Goal: Task Accomplishment & Management: Use online tool/utility

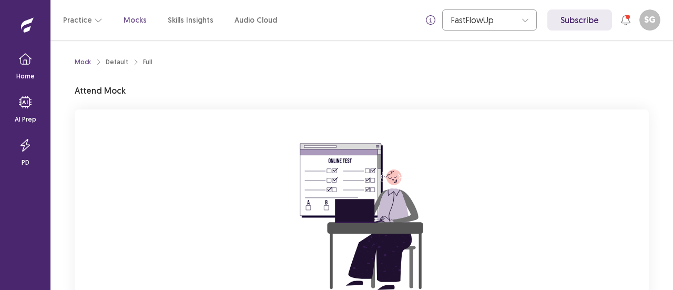
click at [516, 194] on div "You are attempting to start a new mock. Please click on the "Start" button to s…" at bounding box center [362, 249] width 574 height 281
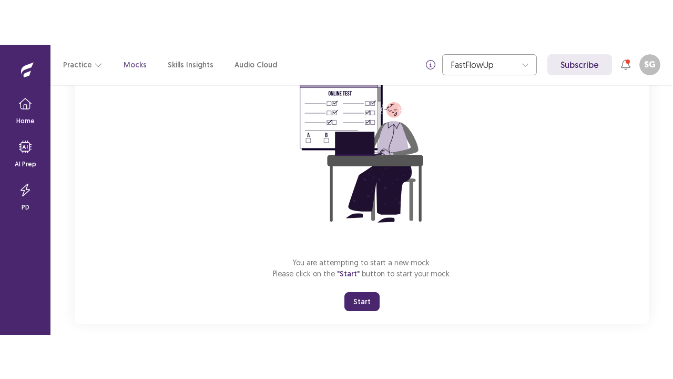
scroll to position [125, 0]
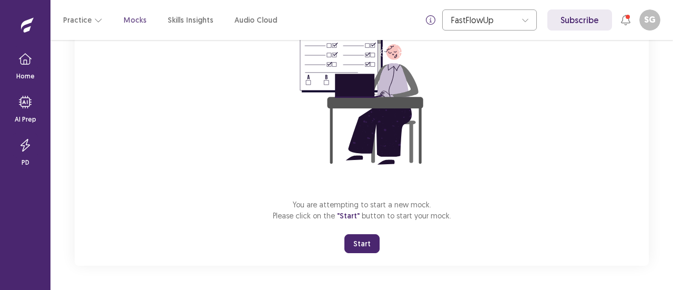
click at [370, 246] on button "Start" at bounding box center [361, 243] width 35 height 19
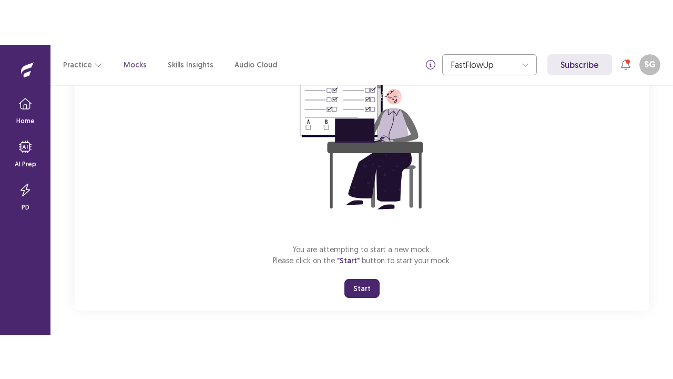
scroll to position [37, 0]
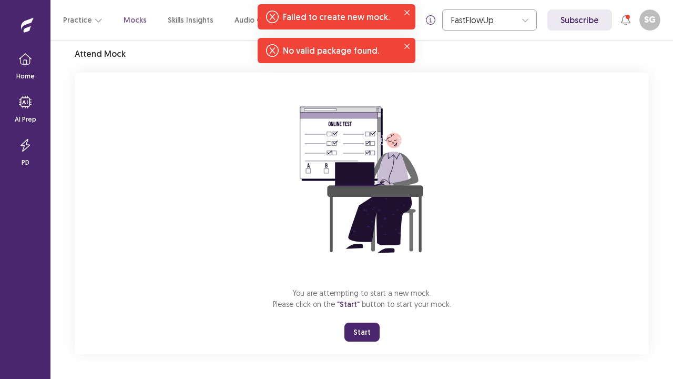
click at [567, 216] on div "You are attempting to start a new mock. Please click on the "Start" button to s…" at bounding box center [362, 213] width 574 height 281
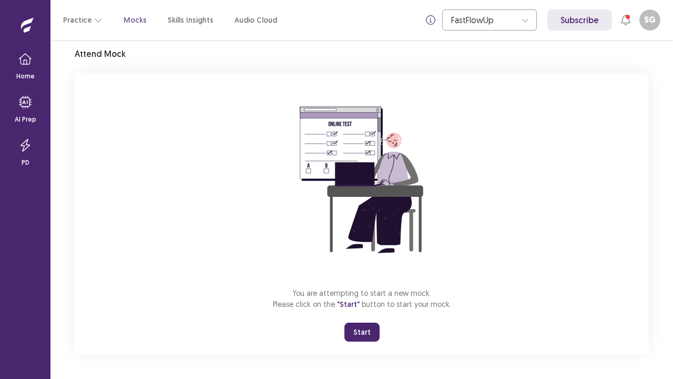
click at [369, 289] on button "Start" at bounding box center [361, 331] width 35 height 19
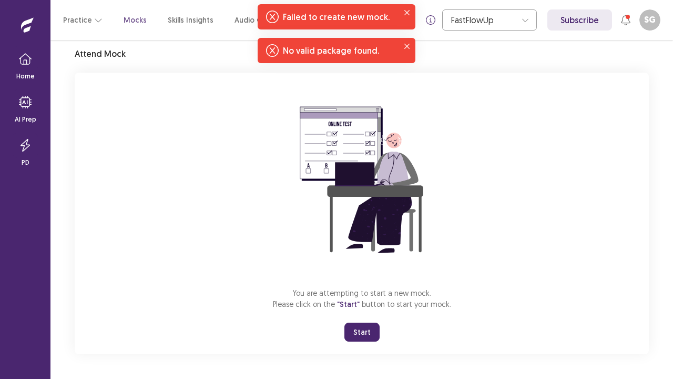
click at [609, 161] on div "You are attempting to start a new mock. Please click on the "Start" button to s…" at bounding box center [362, 213] width 574 height 281
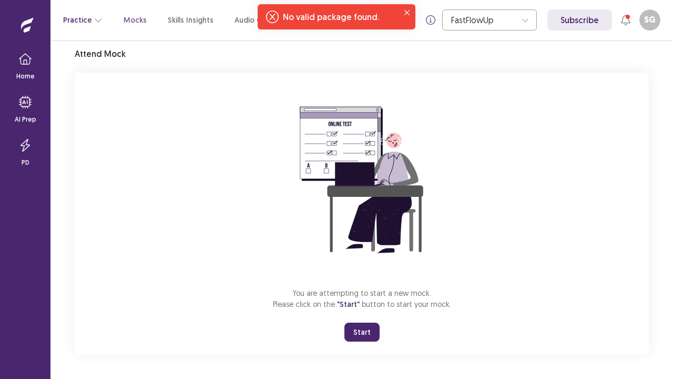
click at [74, 25] on button "Practice" at bounding box center [82, 20] width 39 height 19
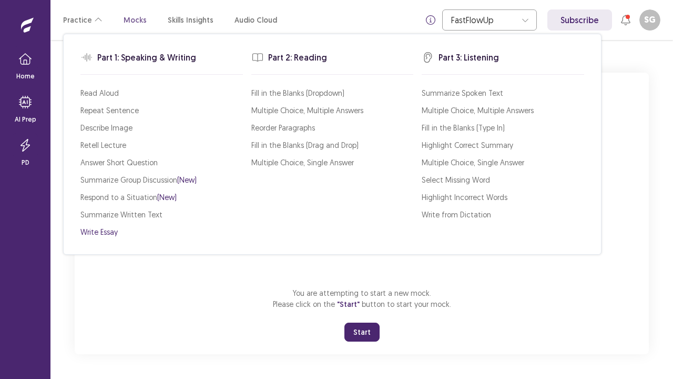
click at [109, 230] on p "Write Essay" at bounding box center [98, 231] width 37 height 11
